Goal: Information Seeking & Learning: Check status

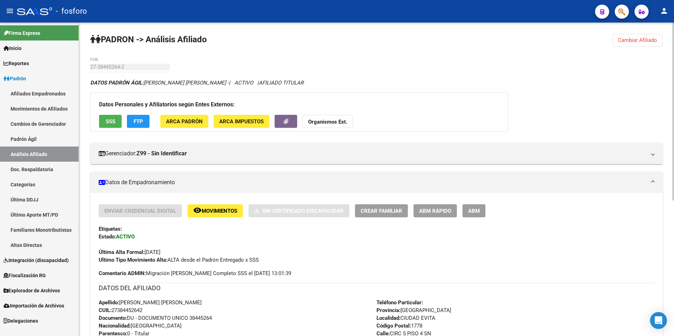
scroll to position [141, 0]
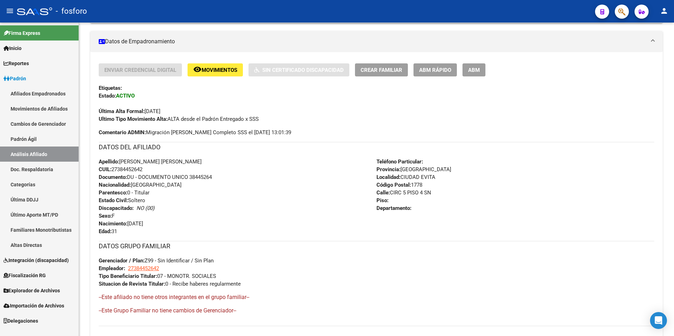
click at [39, 62] on link "Reportes" at bounding box center [39, 63] width 79 height 15
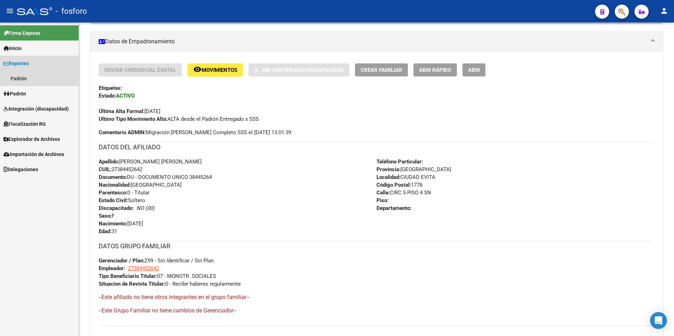
click at [32, 62] on link "Reportes" at bounding box center [39, 63] width 79 height 15
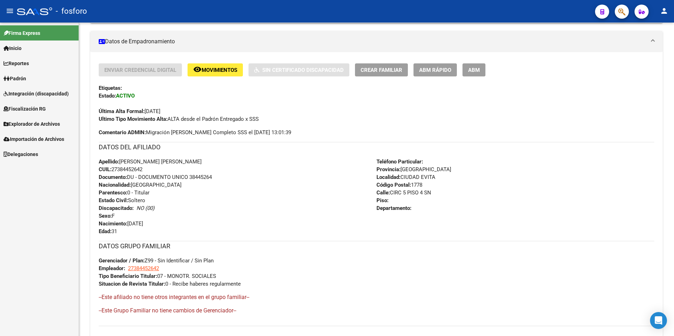
click at [33, 62] on link "Reportes" at bounding box center [39, 63] width 79 height 15
click at [19, 80] on link "Padrón" at bounding box center [39, 78] width 79 height 15
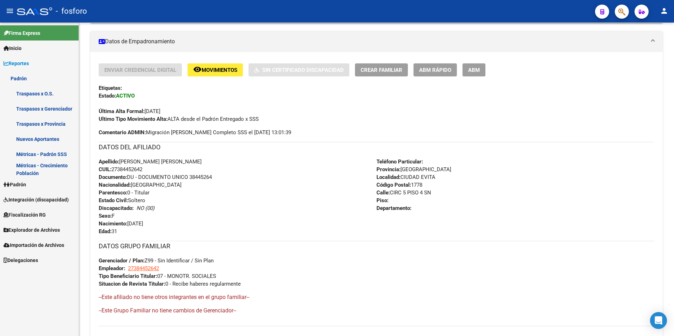
click at [45, 153] on link "Métricas - Padrón SSS" at bounding box center [39, 154] width 79 height 15
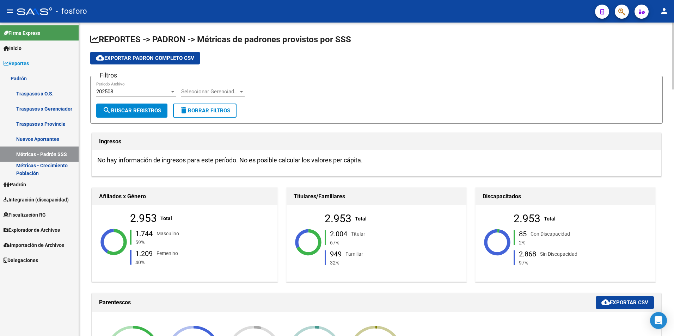
click at [243, 91] on div at bounding box center [241, 92] width 6 height 6
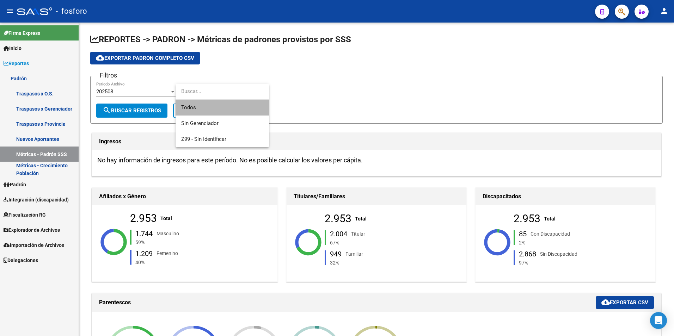
click at [204, 109] on span "Todos" at bounding box center [222, 108] width 82 height 16
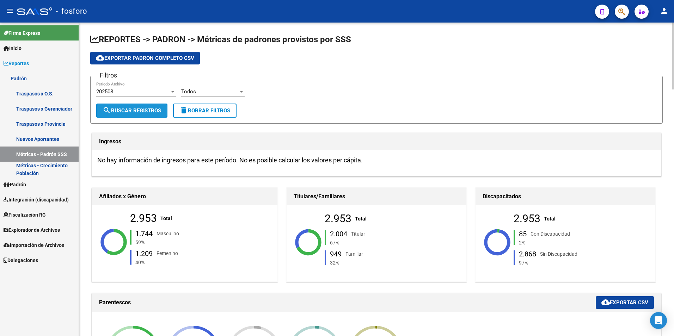
click at [146, 109] on span "search Buscar Registros" at bounding box center [132, 111] width 59 height 6
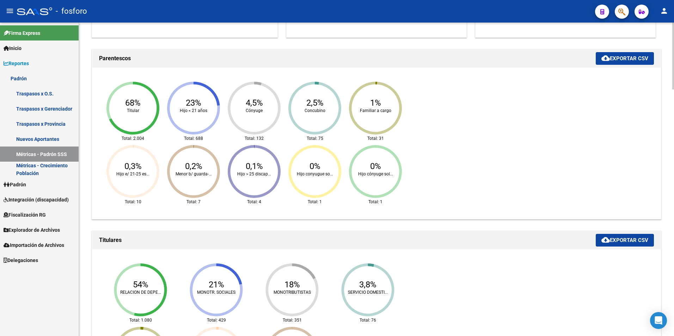
scroll to position [141, 0]
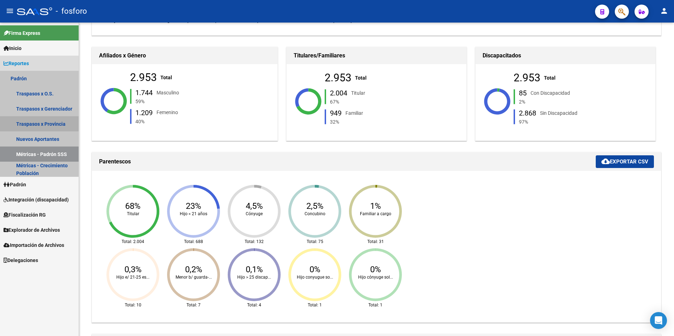
click at [36, 123] on link "Traspasos x Provincia" at bounding box center [39, 123] width 79 height 15
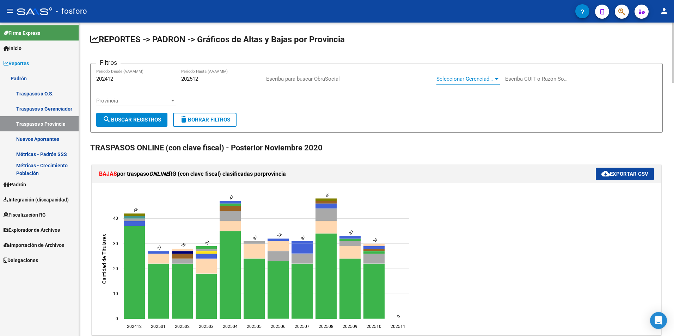
click at [499, 80] on div at bounding box center [497, 79] width 6 height 6
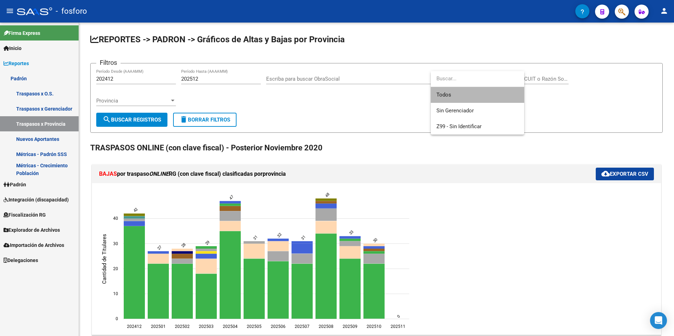
click at [451, 95] on span "Todos" at bounding box center [477, 95] width 82 height 16
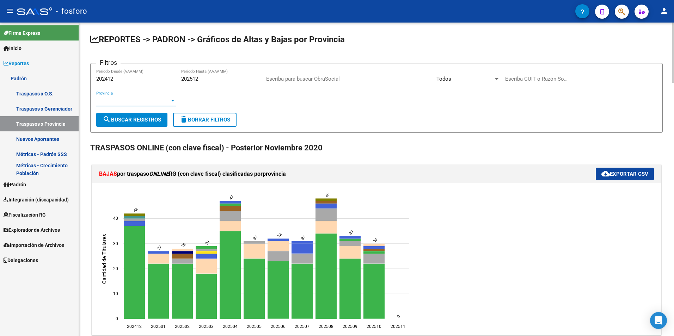
click at [173, 101] on div at bounding box center [173, 101] width 4 height 2
click at [210, 99] on div at bounding box center [337, 168] width 674 height 336
click at [121, 97] on div "Provincia Provincia" at bounding box center [136, 98] width 80 height 15
click at [487, 78] on div at bounding box center [337, 168] width 674 height 336
click at [495, 78] on div at bounding box center [497, 79] width 4 height 2
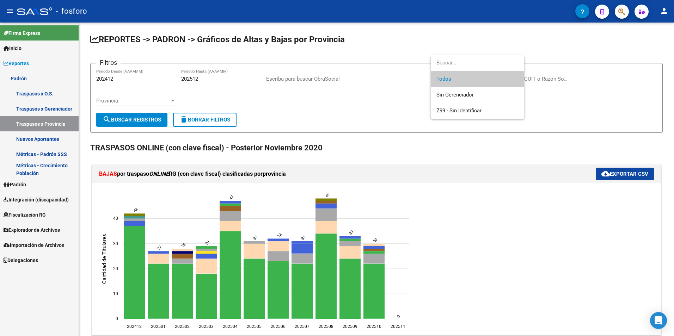
click at [359, 105] on div at bounding box center [337, 168] width 674 height 336
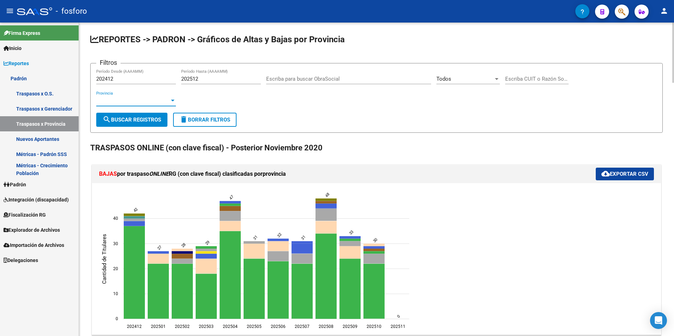
click at [119, 99] on span "Provincia" at bounding box center [132, 101] width 73 height 6
click at [20, 79] on div at bounding box center [337, 168] width 674 height 336
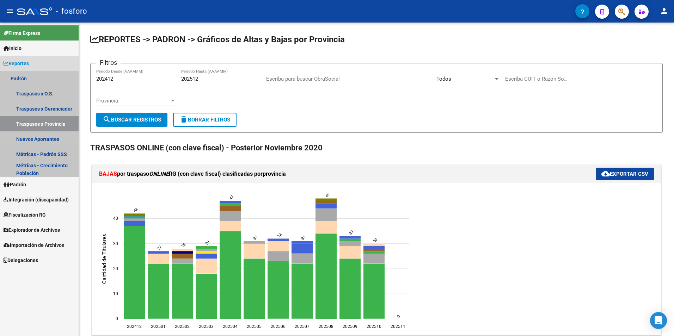
click at [21, 78] on link "Padrón" at bounding box center [39, 78] width 79 height 15
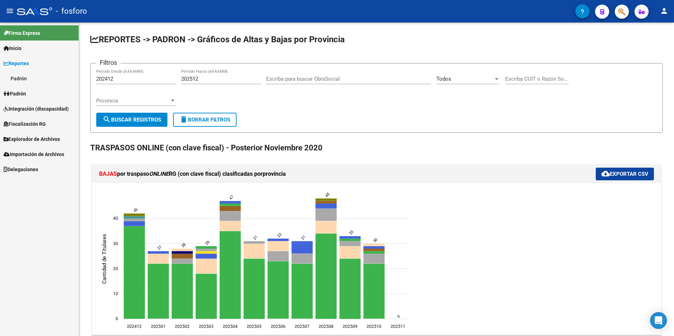
click at [19, 79] on link "Padrón" at bounding box center [39, 78] width 79 height 15
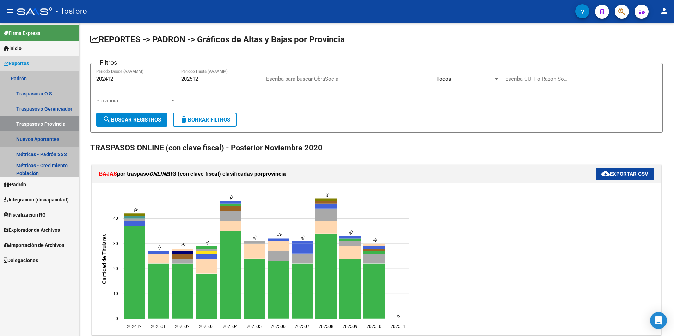
click at [43, 138] on link "Nuevos Aportantes" at bounding box center [39, 139] width 79 height 15
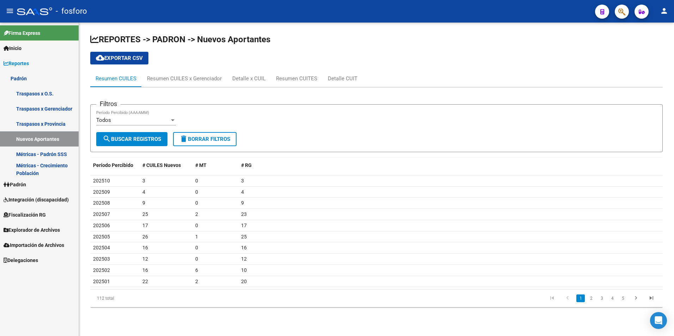
click at [53, 154] on link "Métricas - Padrón SSS" at bounding box center [39, 154] width 79 height 15
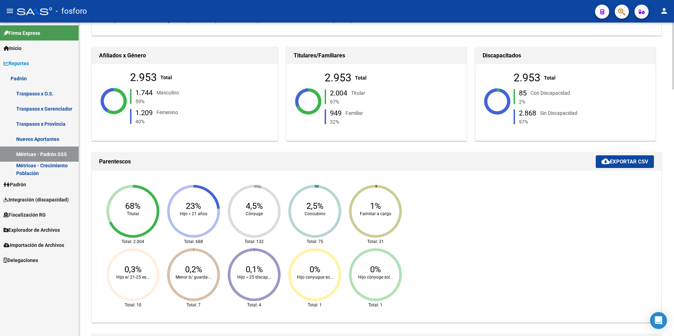
scroll to position [71, 0]
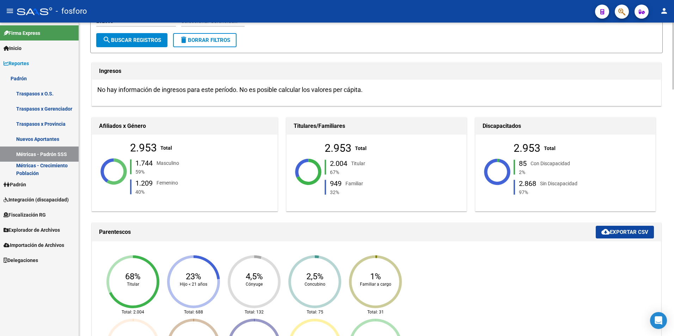
click at [0, 147] on link "Métricas - Padrón SSS" at bounding box center [39, 154] width 79 height 15
